Goal: Task Accomplishment & Management: Manage account settings

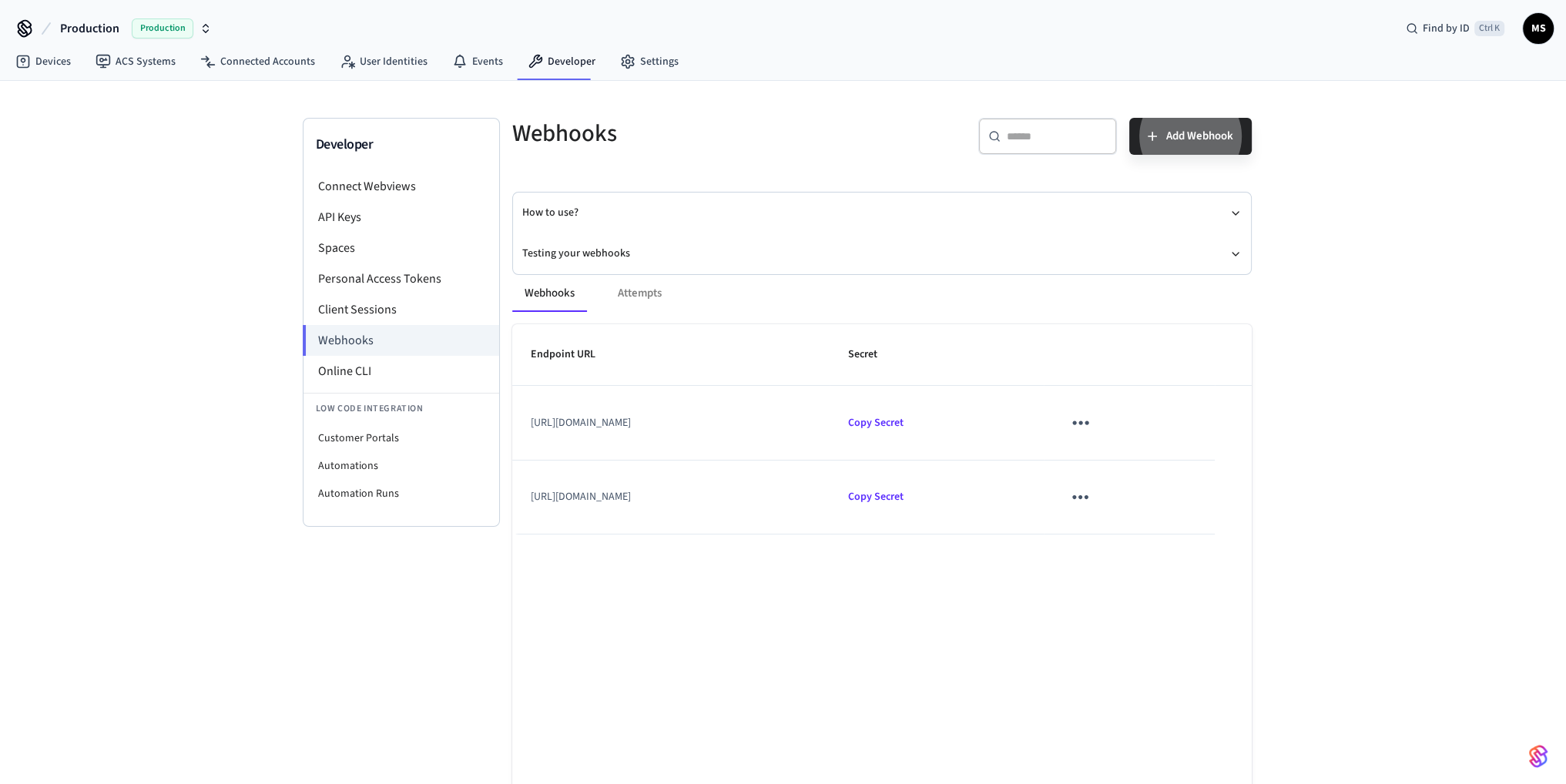
click at [1092, 420] on icon "sticky table" at bounding box center [1080, 422] width 24 height 24
click at [1045, 535] on div at bounding box center [788, 392] width 1577 height 784
click at [1092, 494] on icon "sticky table" at bounding box center [1080, 497] width 24 height 24
click at [1179, 534] on li "Edit" at bounding box center [1183, 541] width 73 height 41
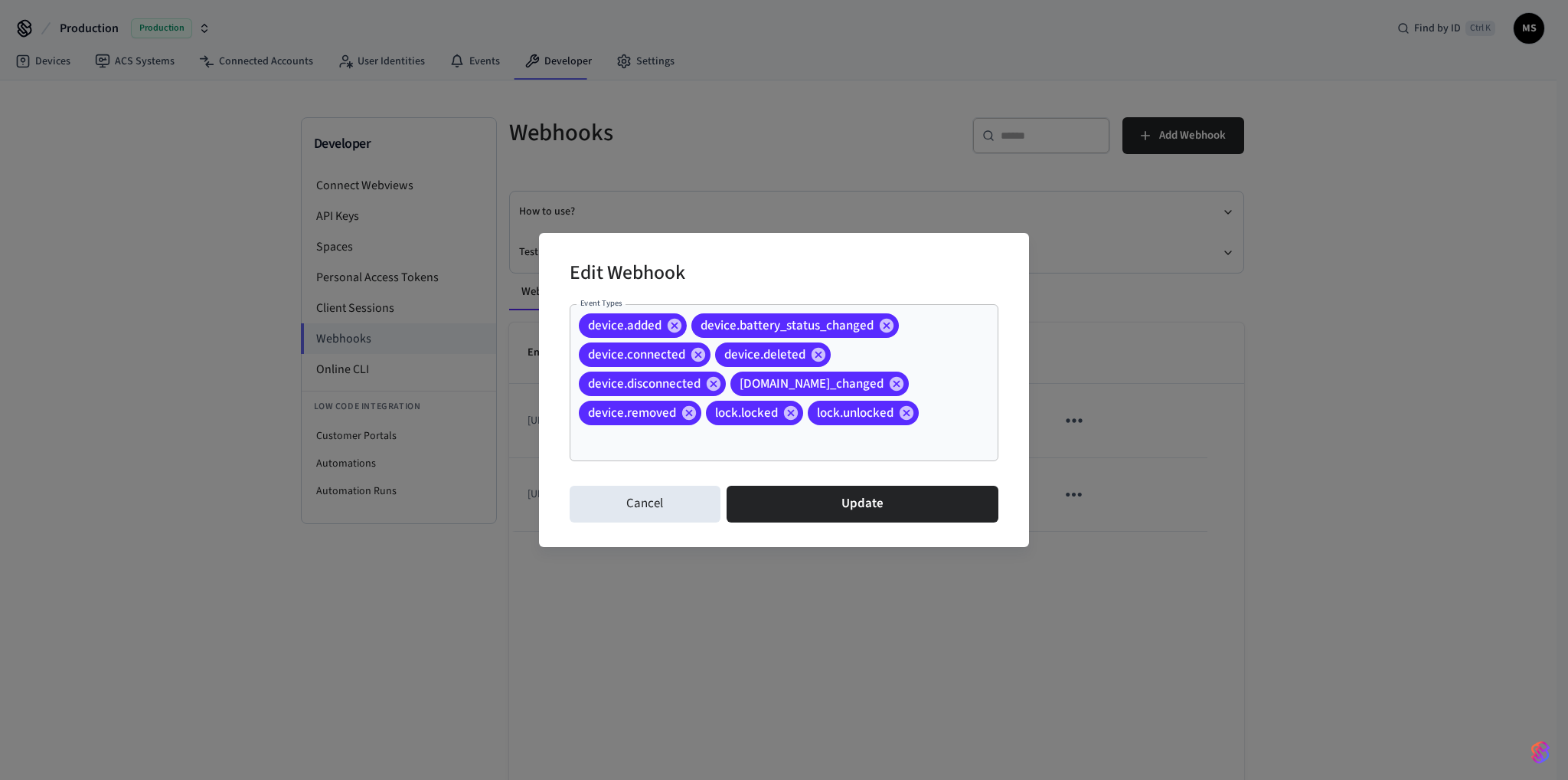
click at [738, 443] on input "Event Types" at bounding box center [763, 441] width 372 height 27
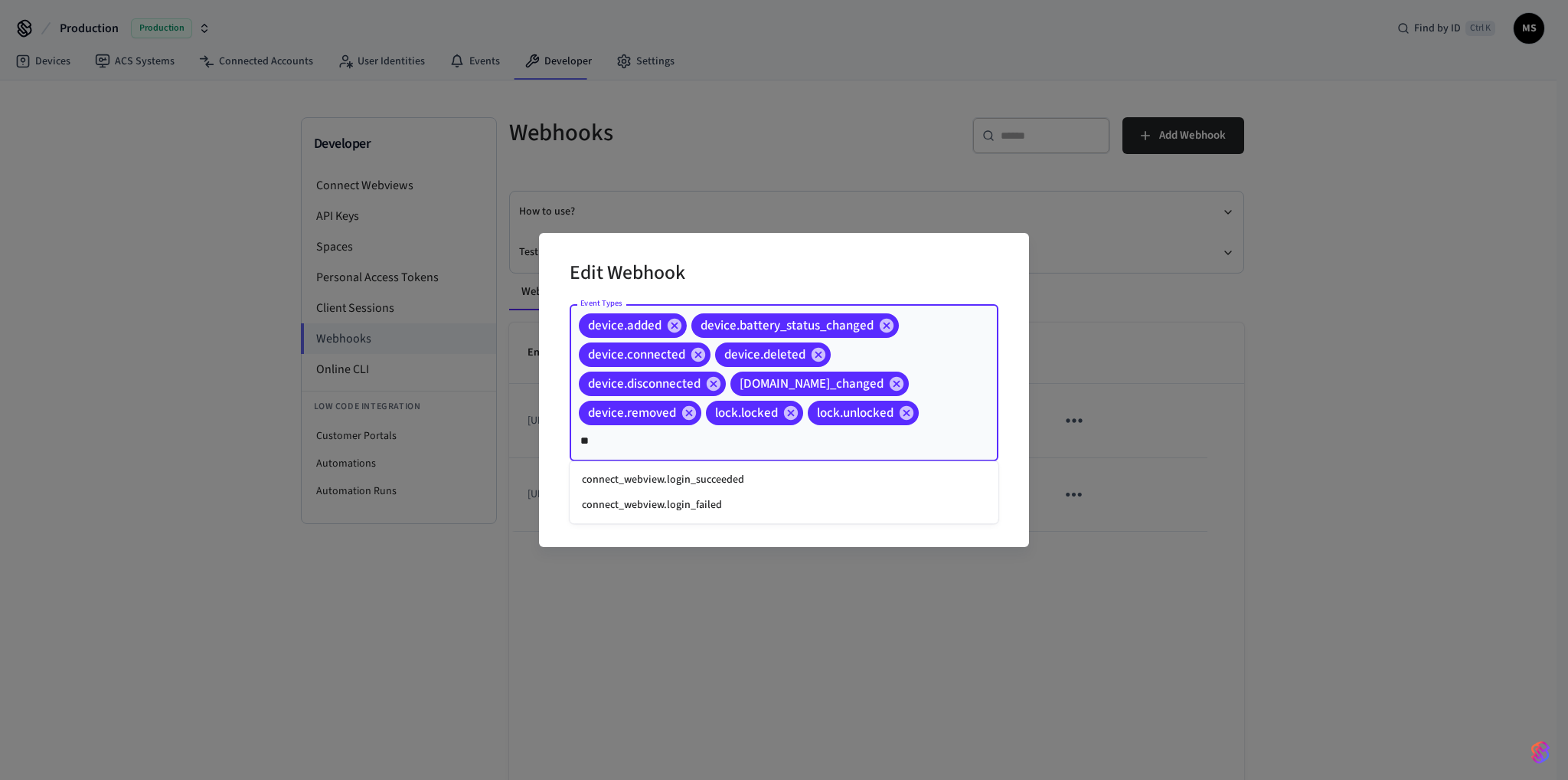
type input "***"
click at [721, 477] on li "connect_webview.login_succeeded" at bounding box center [784, 480] width 429 height 26
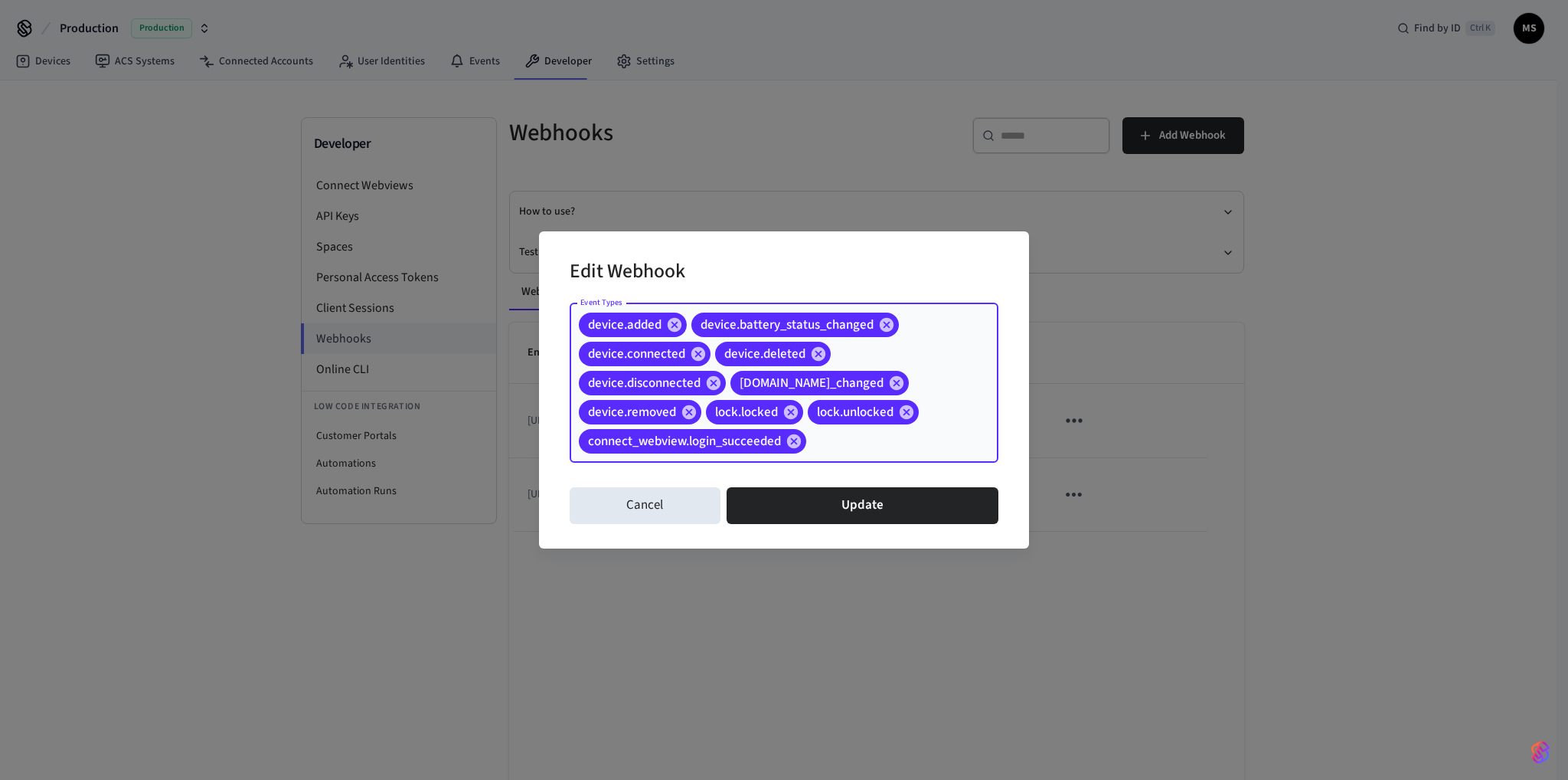
click at [867, 442] on input "Event Types" at bounding box center [878, 441] width 140 height 27
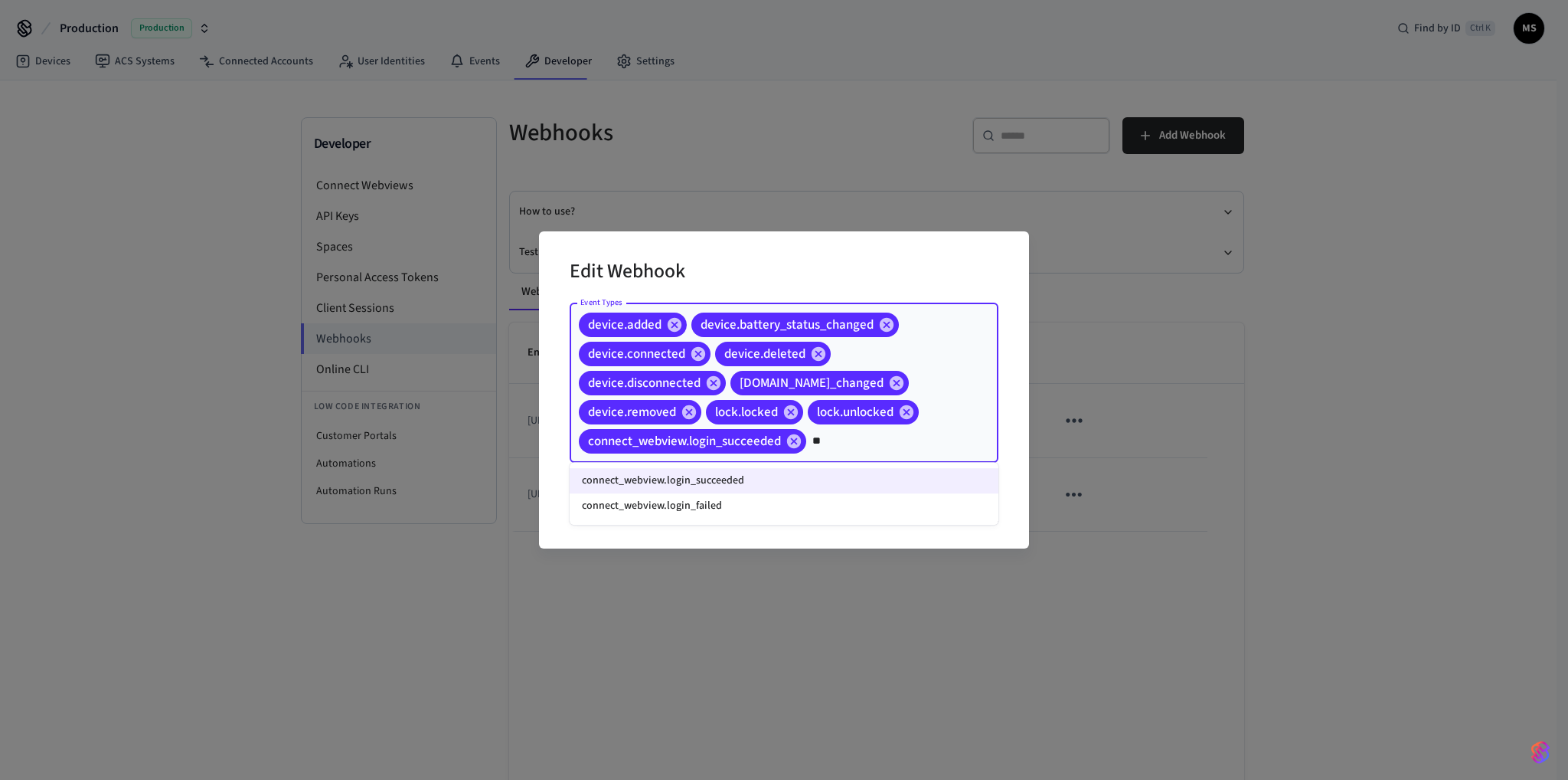
type input "***"
click at [760, 494] on li "connect_webview.login_failed" at bounding box center [784, 506] width 429 height 26
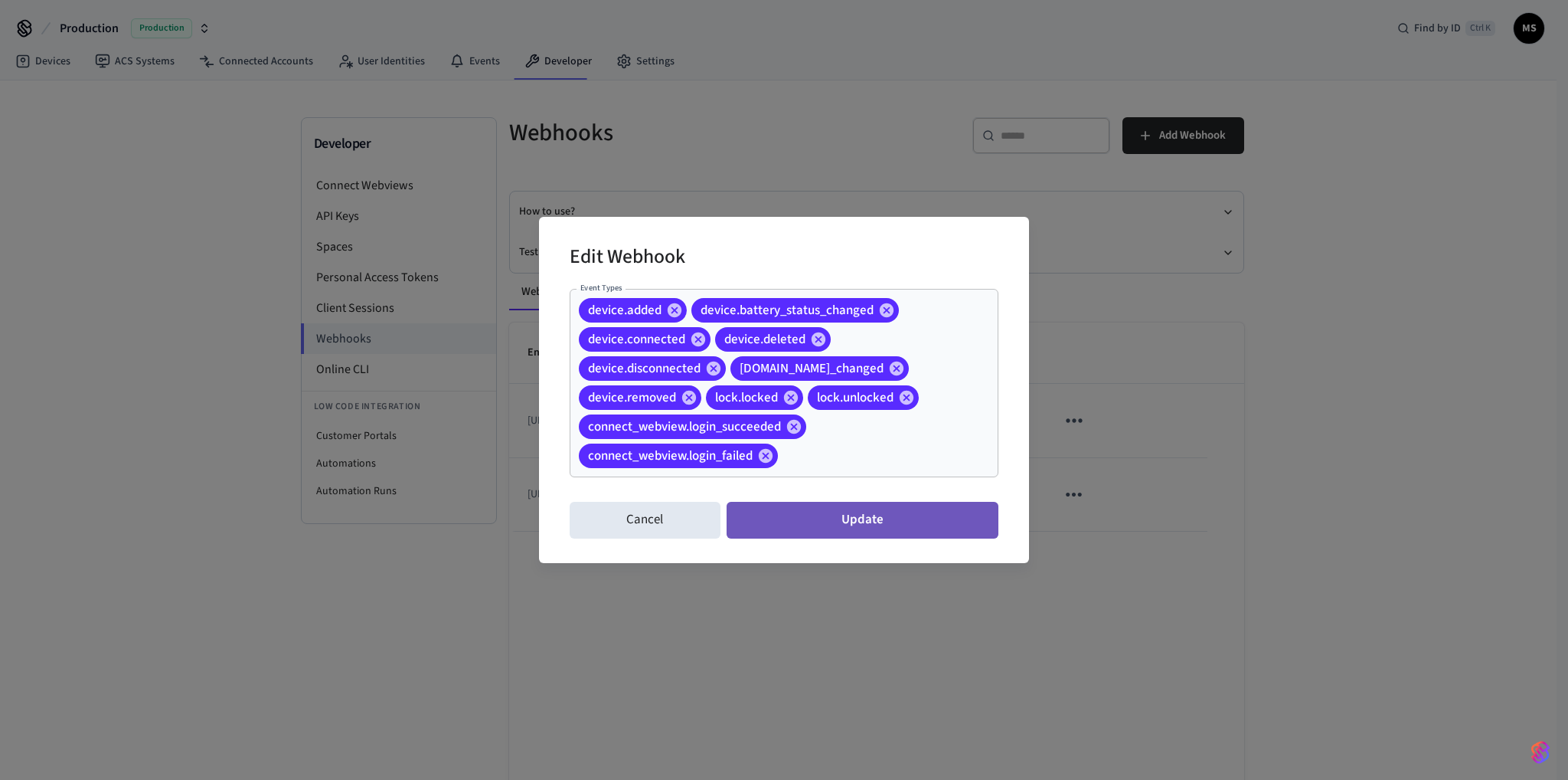
click at [836, 525] on button "Update" at bounding box center [863, 520] width 272 height 36
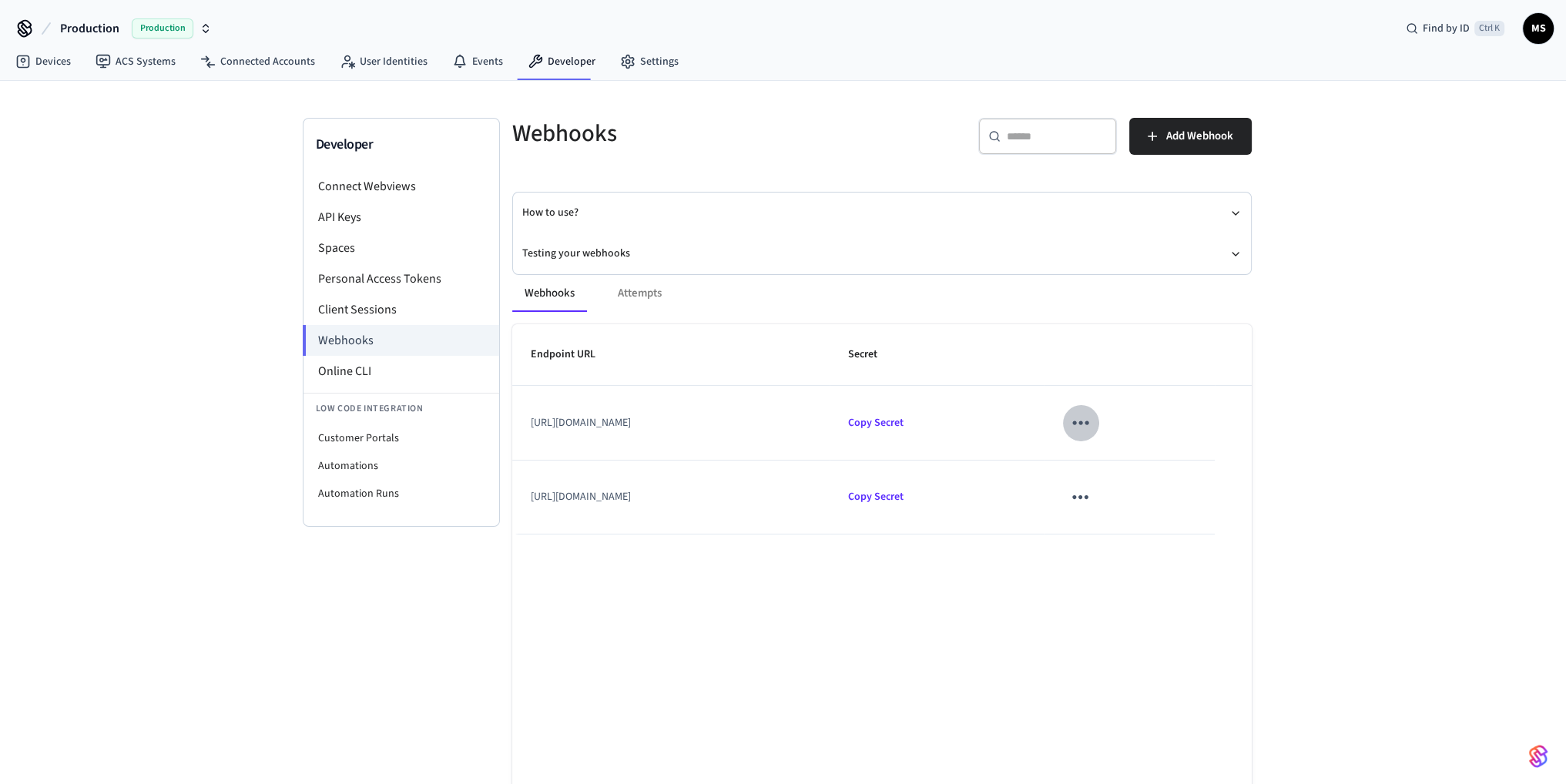
click at [1092, 429] on icon "sticky table" at bounding box center [1080, 422] width 24 height 24
click at [1189, 466] on li "Edit" at bounding box center [1183, 466] width 73 height 41
click at [1092, 494] on icon "sticky table" at bounding box center [1080, 497] width 24 height 24
click at [1173, 531] on li "Edit" at bounding box center [1183, 541] width 73 height 41
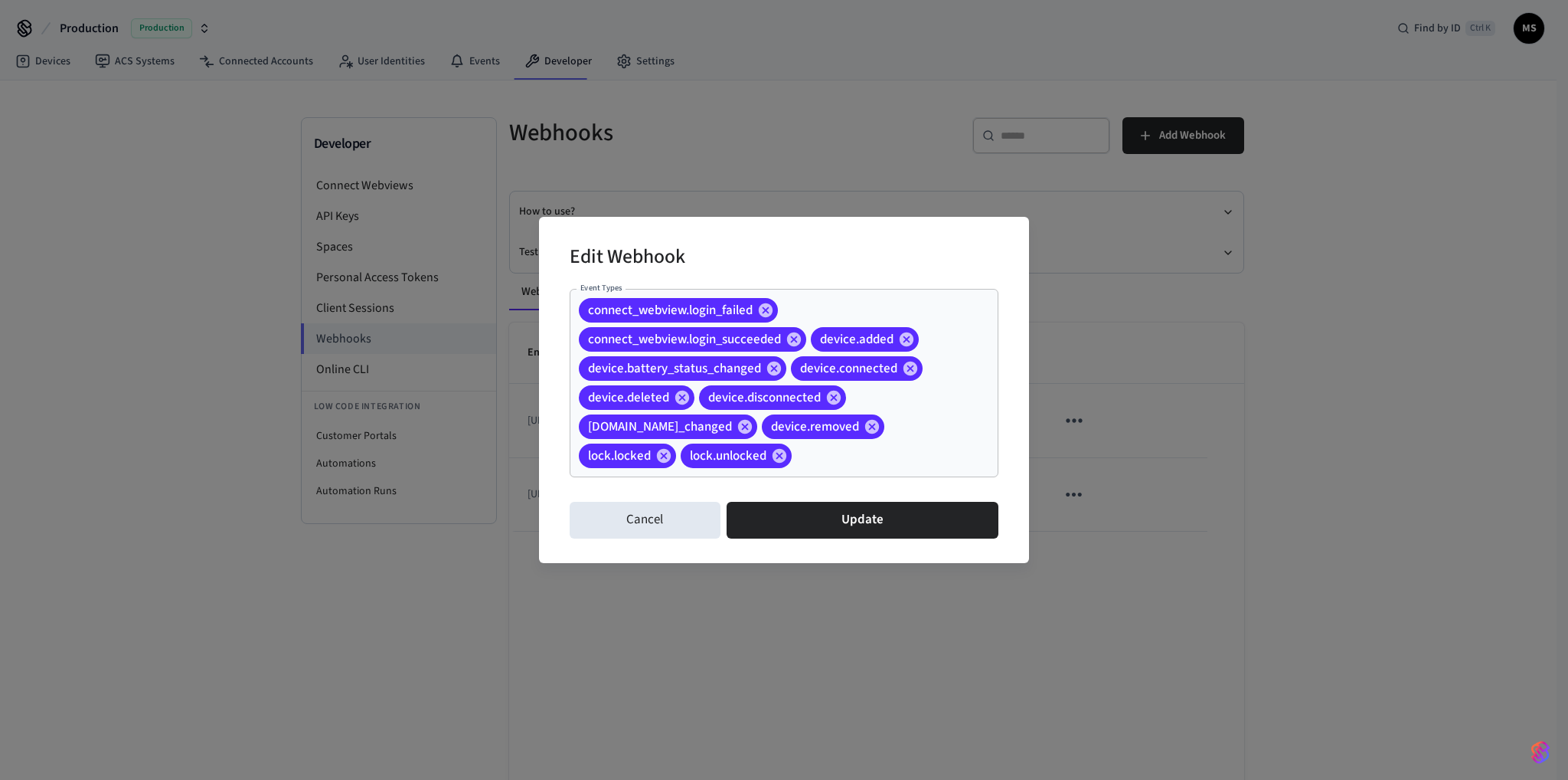
drag, startPoint x: 590, startPoint y: 310, endPoint x: 316, endPoint y: 473, distance: 318.8
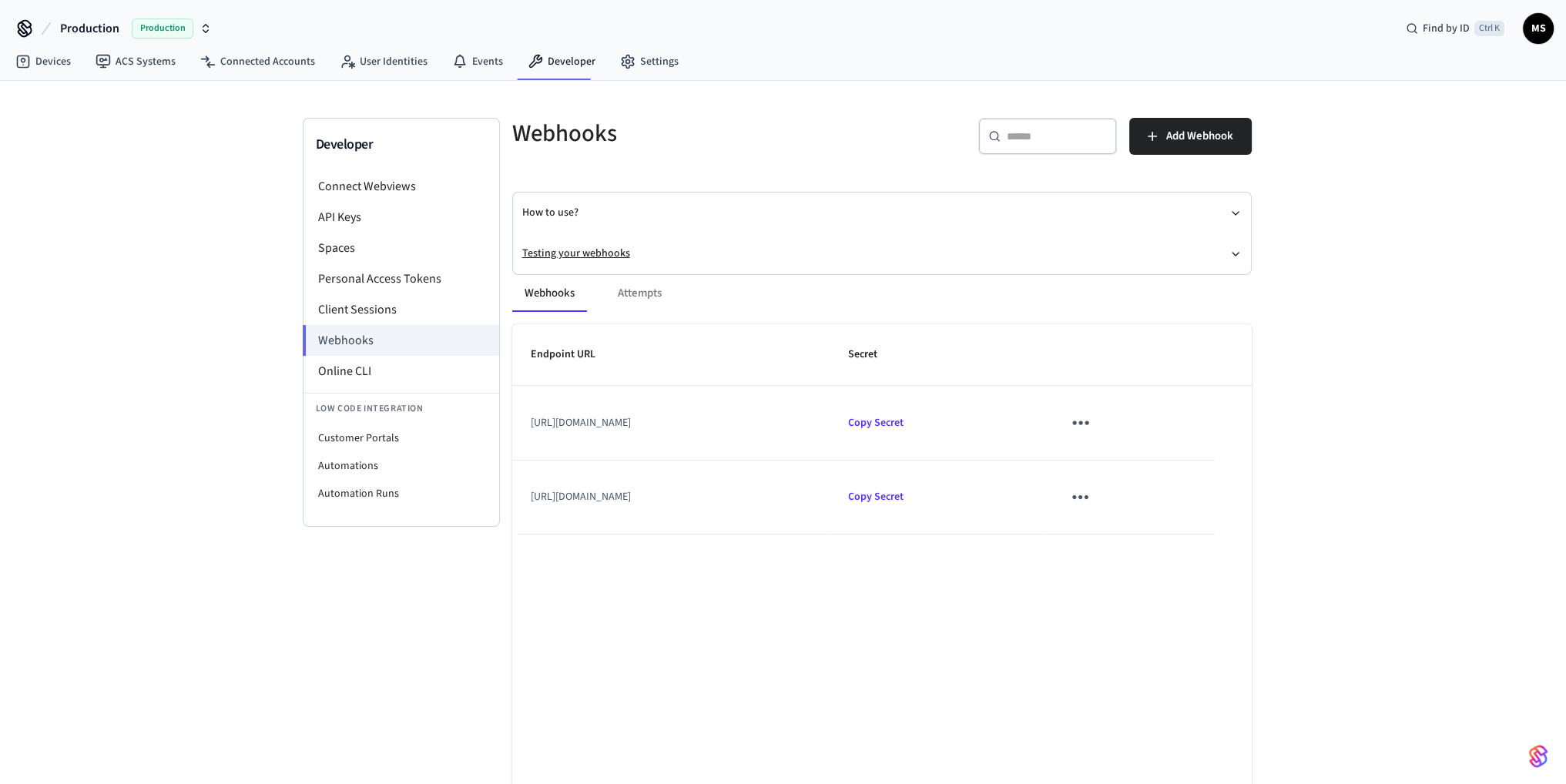
click at [599, 250] on button "Testing your webhooks" at bounding box center [882, 254] width 719 height 41
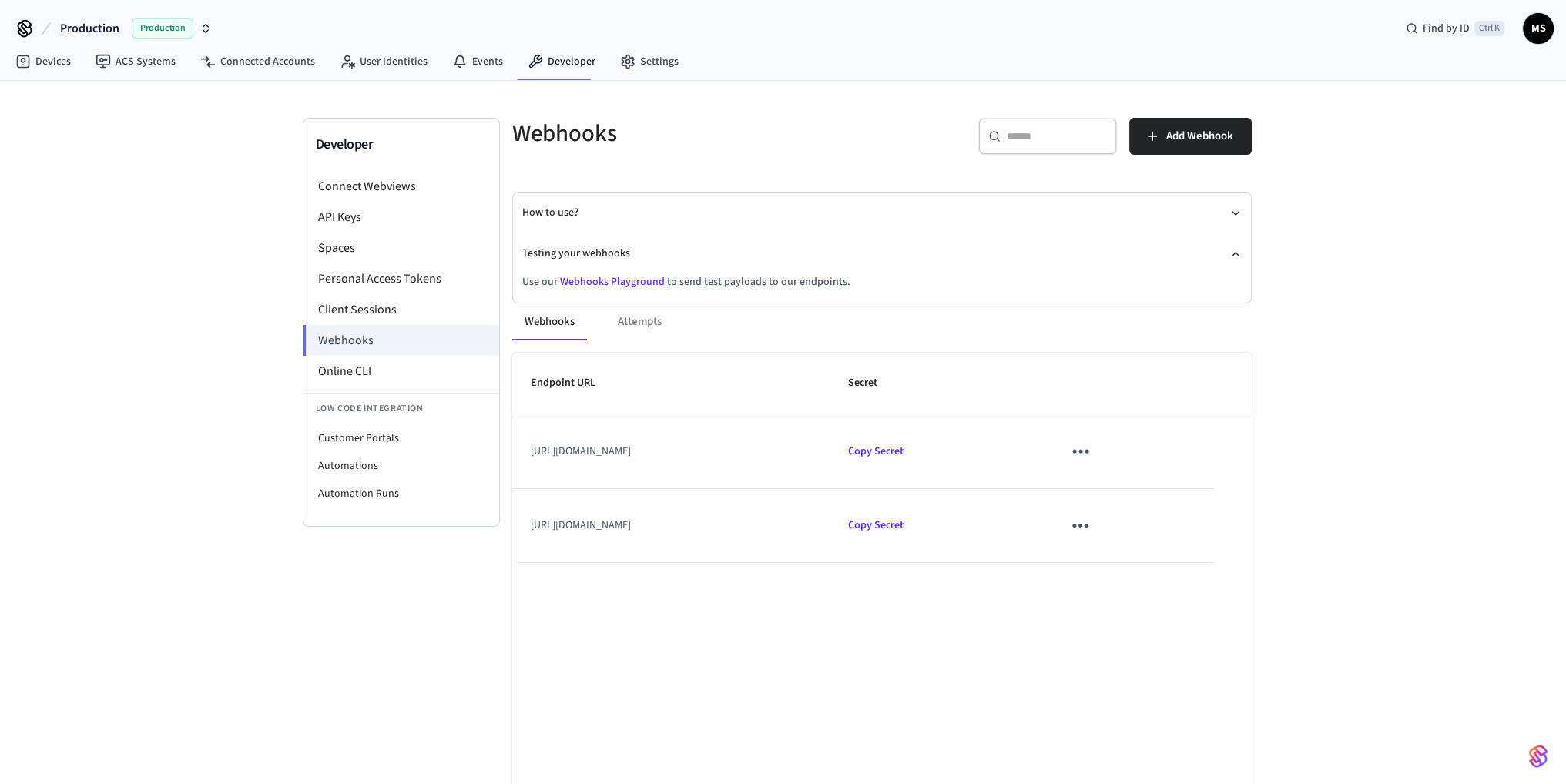
click at [607, 275] on link "Webhooks Playground" at bounding box center [613, 282] width 105 height 16
click at [638, 278] on link "Webhooks Playground" at bounding box center [613, 282] width 105 height 16
